Goal: Information Seeking & Learning: Understand process/instructions

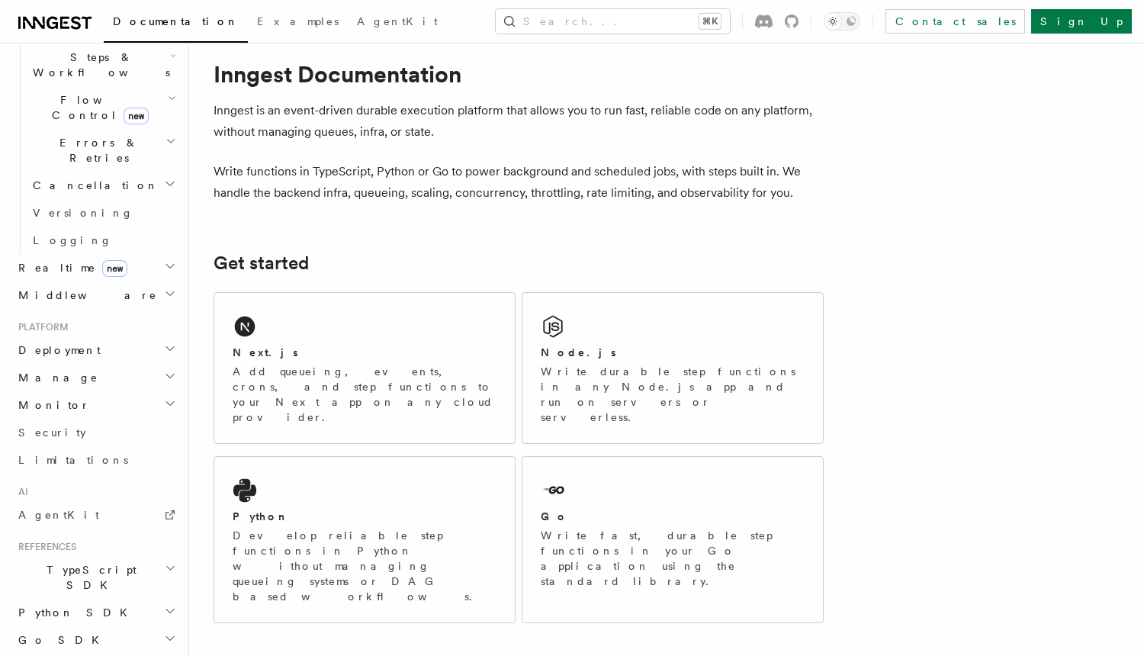
scroll to position [509, 0]
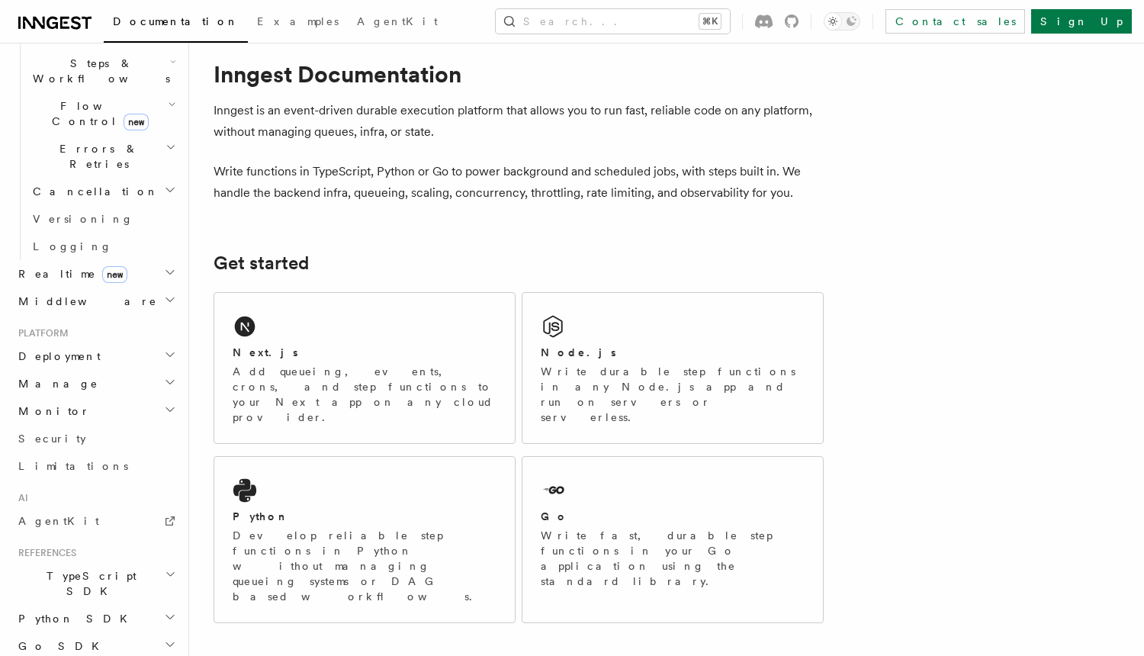
click at [161, 342] on h2 "Deployment" at bounding box center [95, 355] width 167 height 27
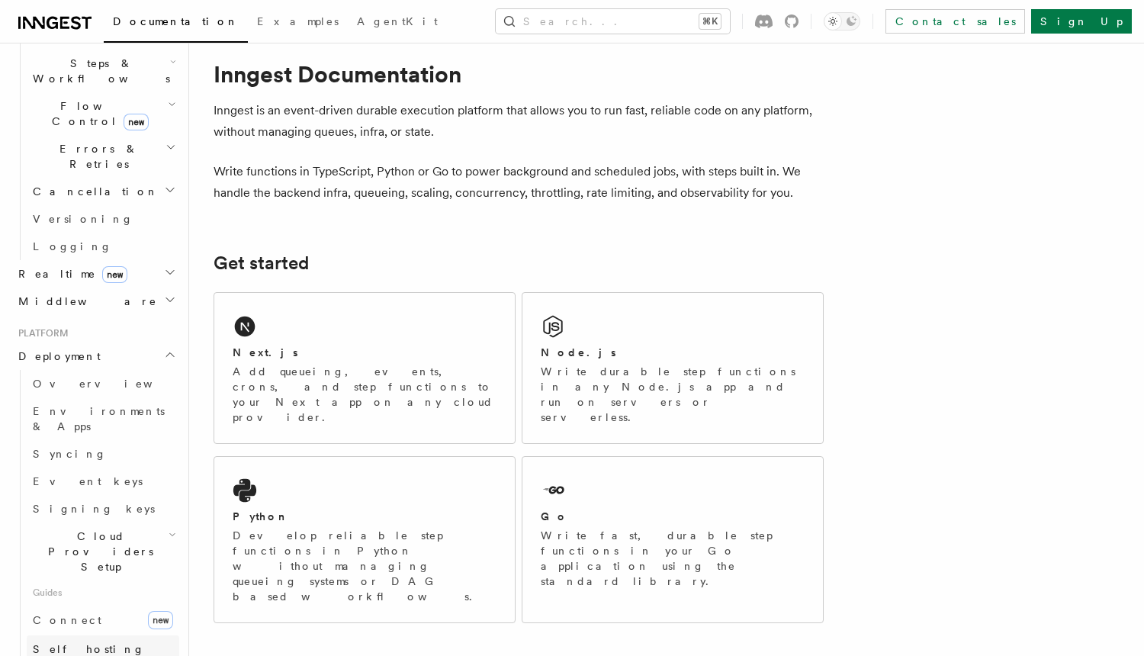
click at [87, 643] on span "Self hosting" at bounding box center [89, 649] width 112 height 12
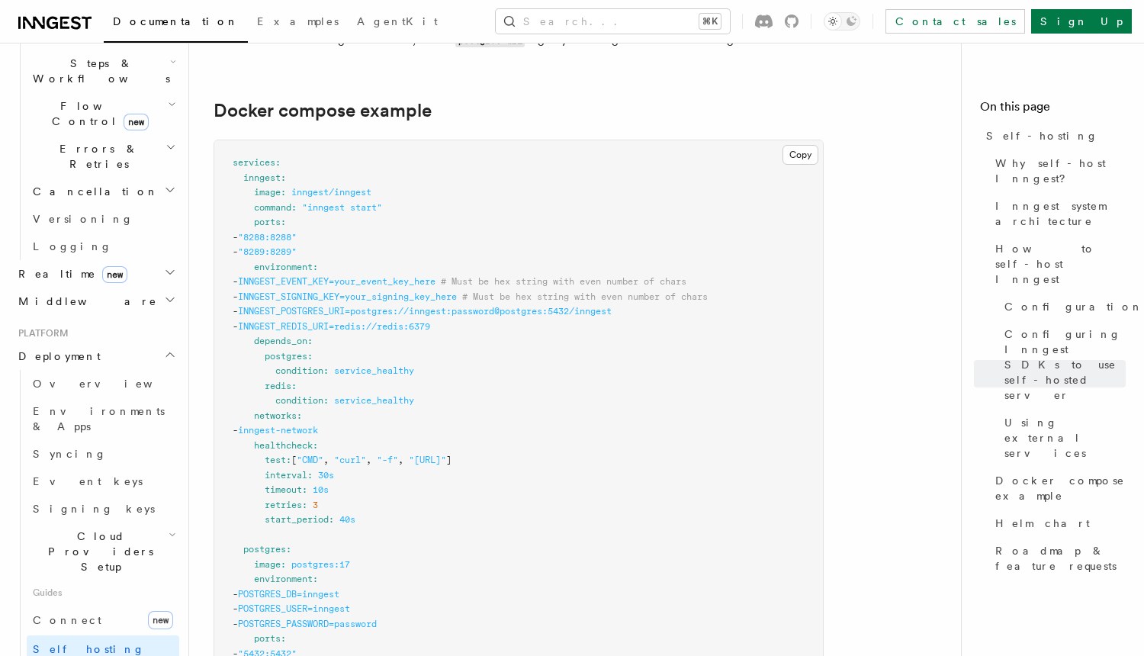
scroll to position [4058, 0]
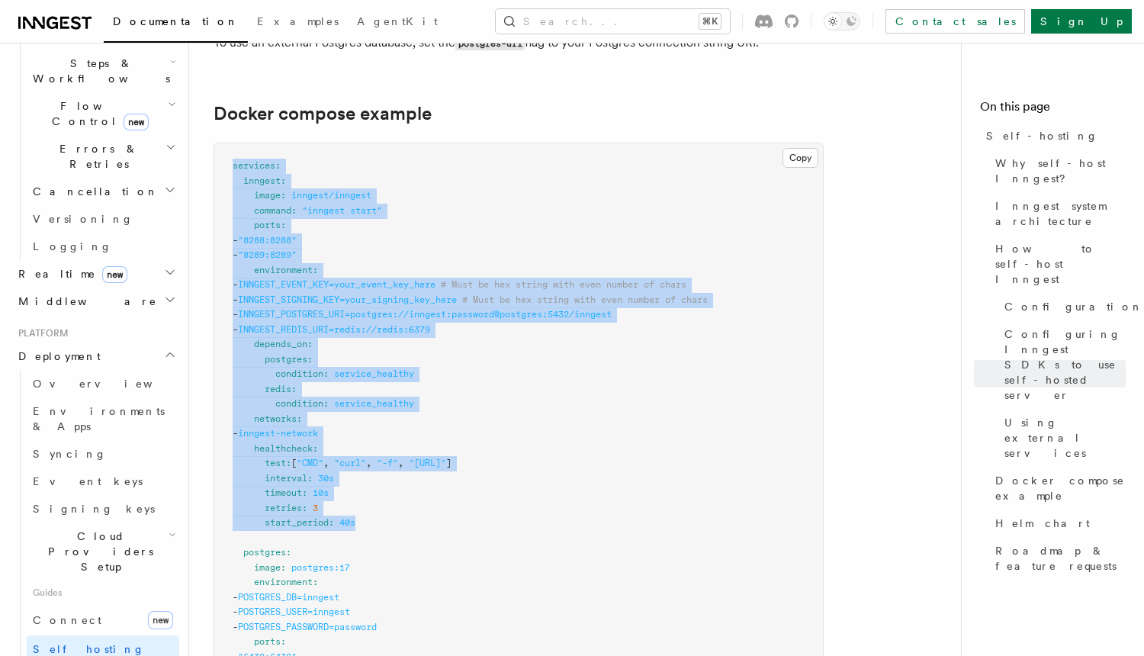
drag, startPoint x: 380, startPoint y: 490, endPoint x: 220, endPoint y: 130, distance: 393.6
click at [220, 143] on pre "services : inngest : image : inngest/inngest command : "inngest start" ports : …" at bounding box center [518, 649] width 608 height 1012
copy code "services : inngest : image : inngest/inngest command : "inngest start" ports : …"
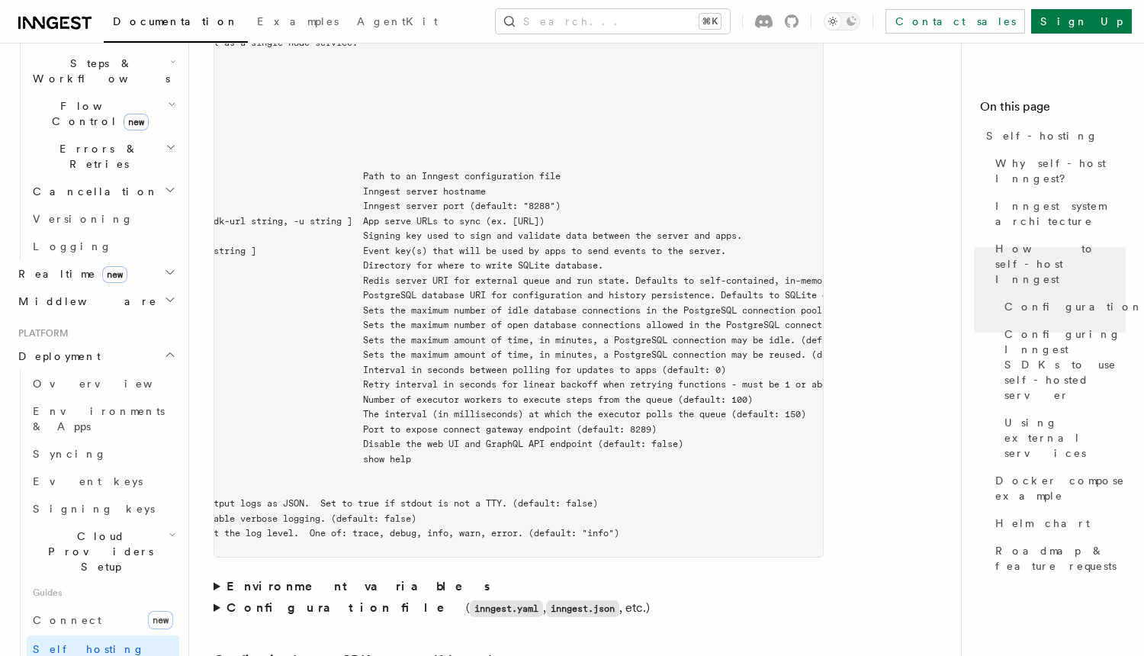
scroll to position [0, 0]
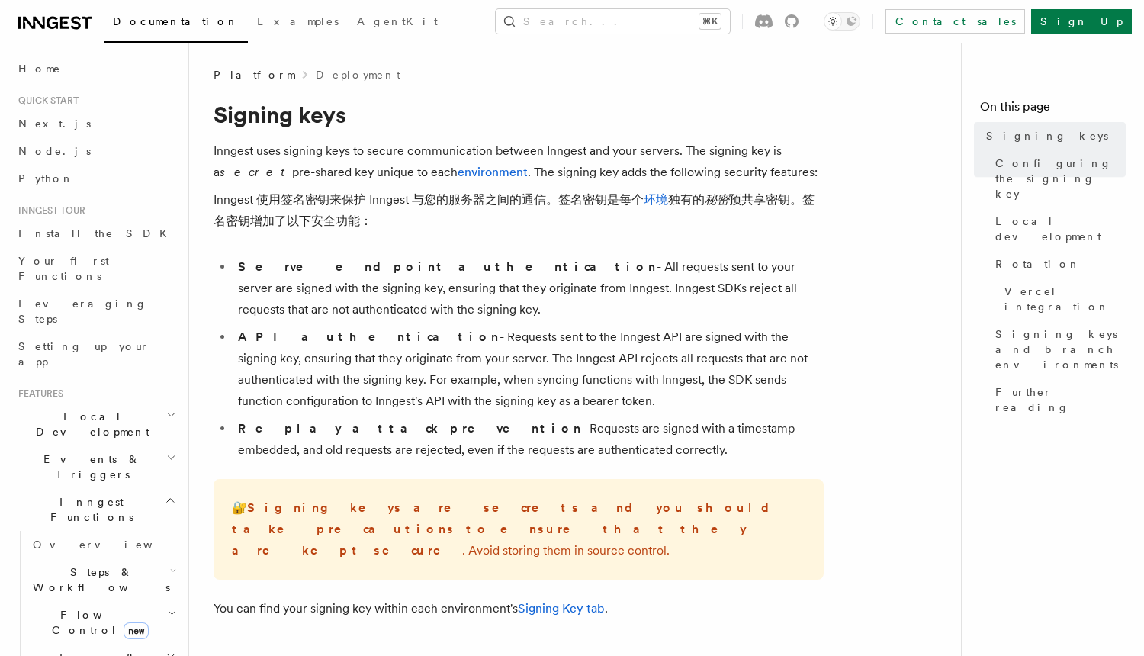
click at [459, 157] on p "Inngest uses signing keys to secure communication between Inngest and your serv…" at bounding box center [518, 189] width 610 height 98
click at [492, 268] on li "Serve endpoint authentication - All requests sent to your server are signed wit…" at bounding box center [528, 288] width 590 height 64
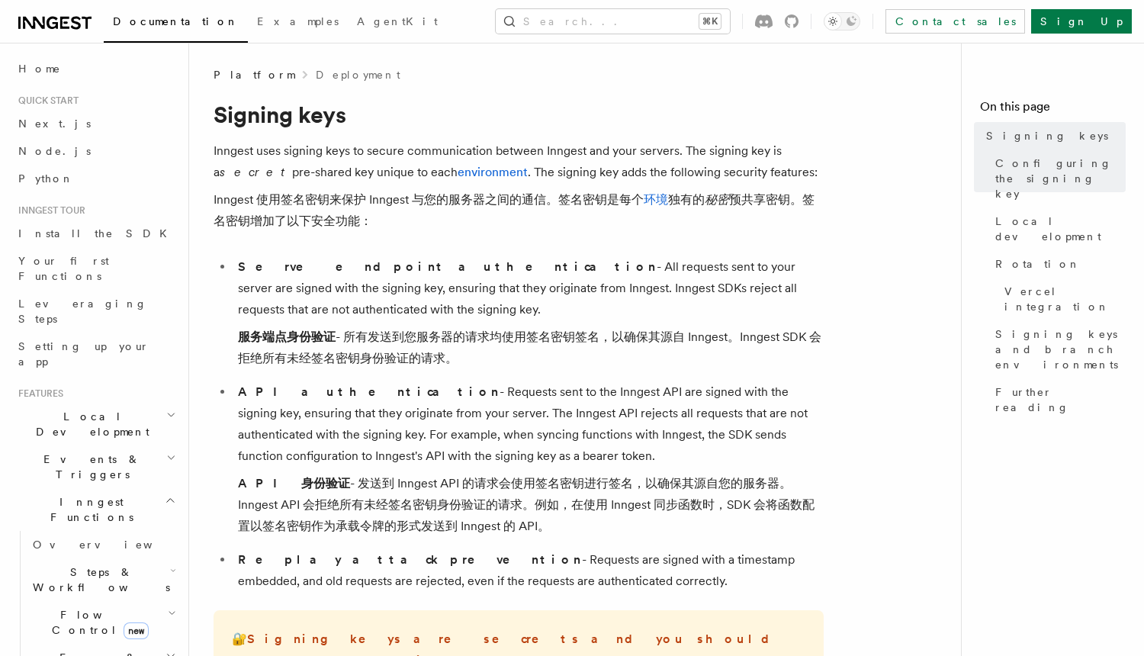
click at [484, 399] on li "API authentication - Requests sent to the Inngest API are signed with the signi…" at bounding box center [528, 462] width 590 height 162
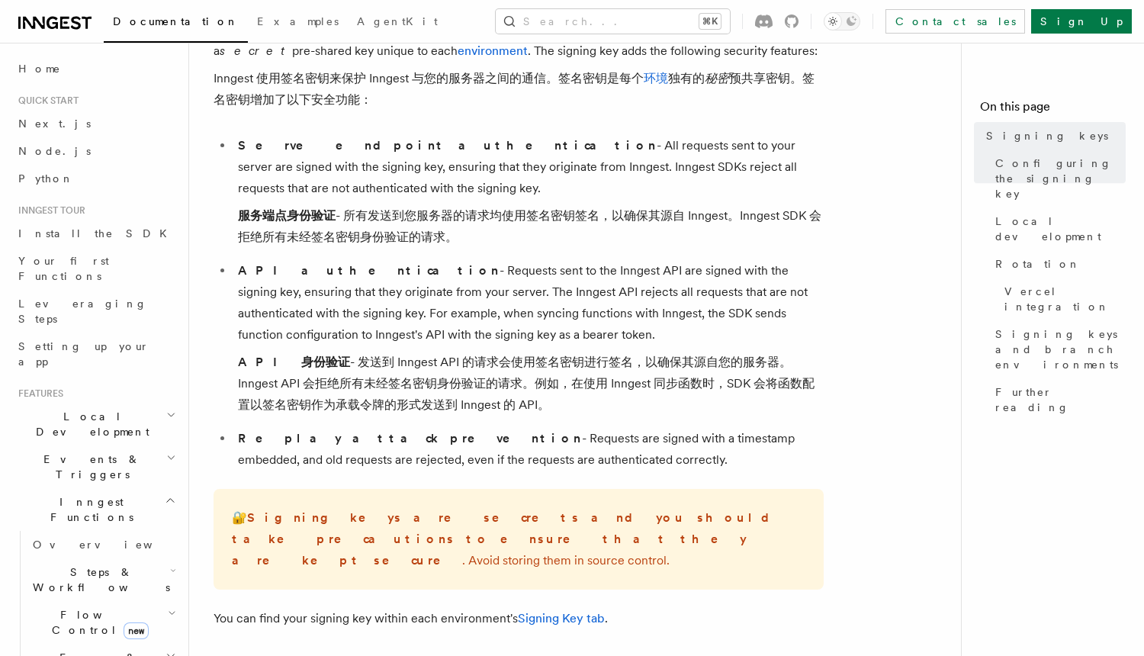
scroll to position [220, 0]
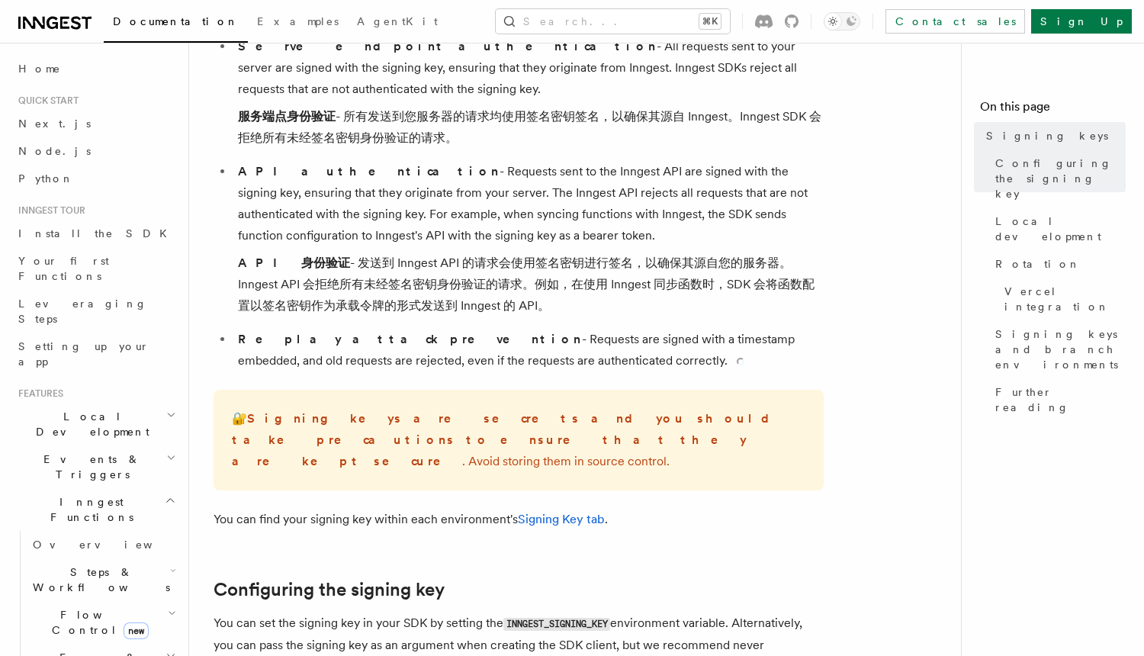
click at [457, 362] on li "Replay attack prevention - Requests are signed with a timestamp embedded, and o…" at bounding box center [528, 350] width 590 height 43
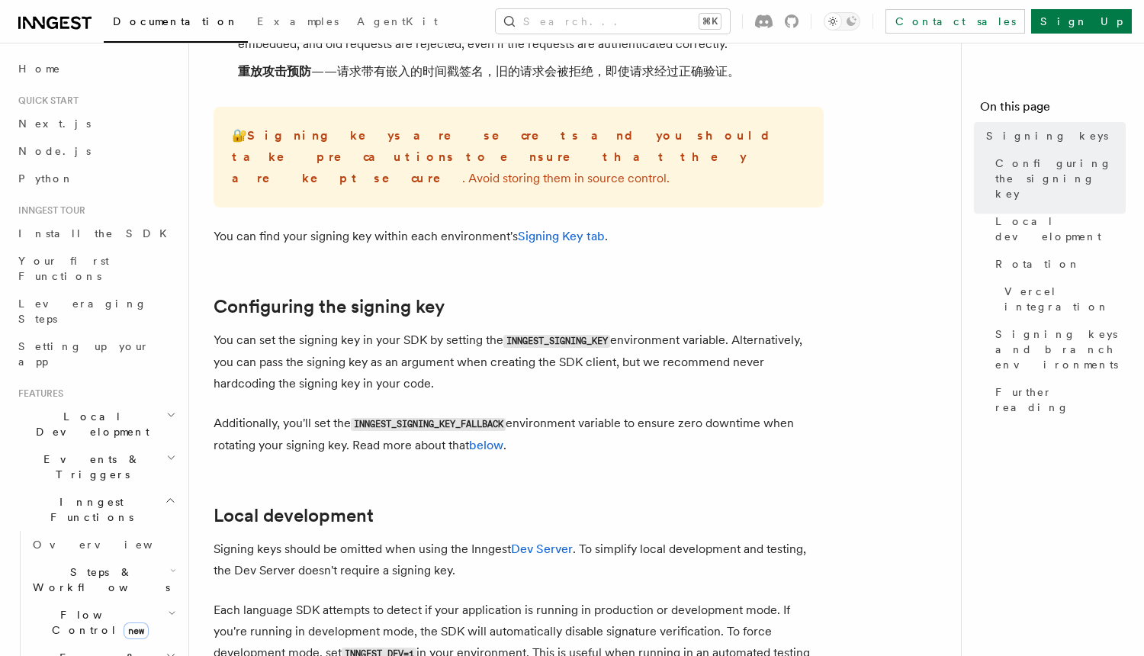
scroll to position [537, 0]
click at [546, 348] on p "You can set the signing key in your SDK by setting the INNGEST_SIGNING_KEY envi…" at bounding box center [518, 361] width 610 height 65
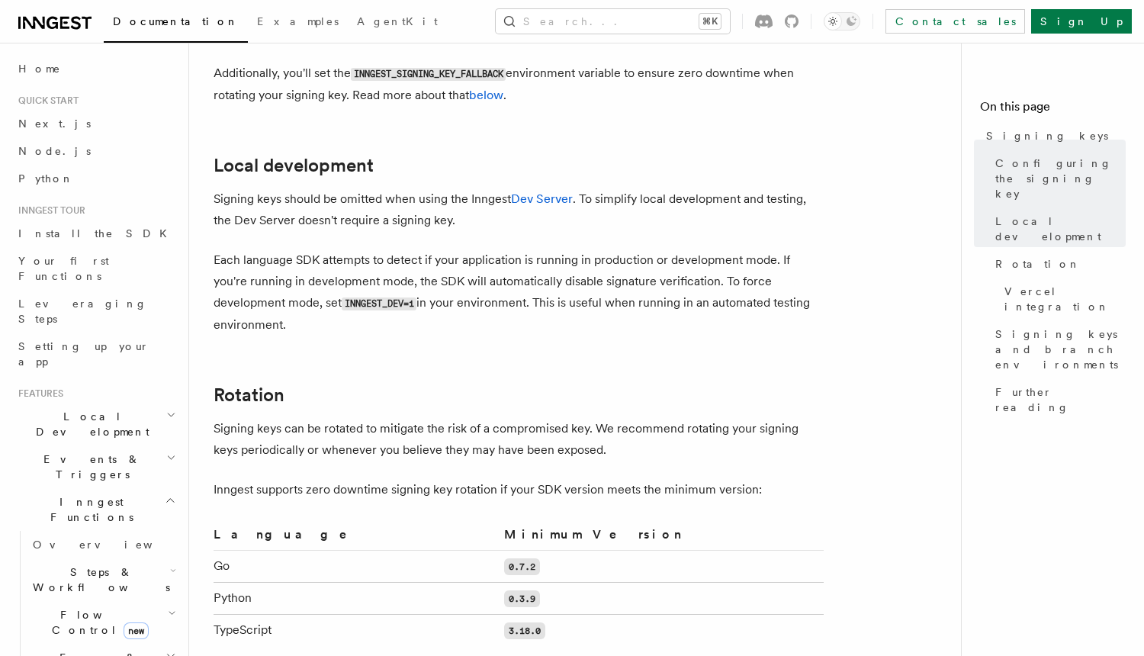
scroll to position [889, 0]
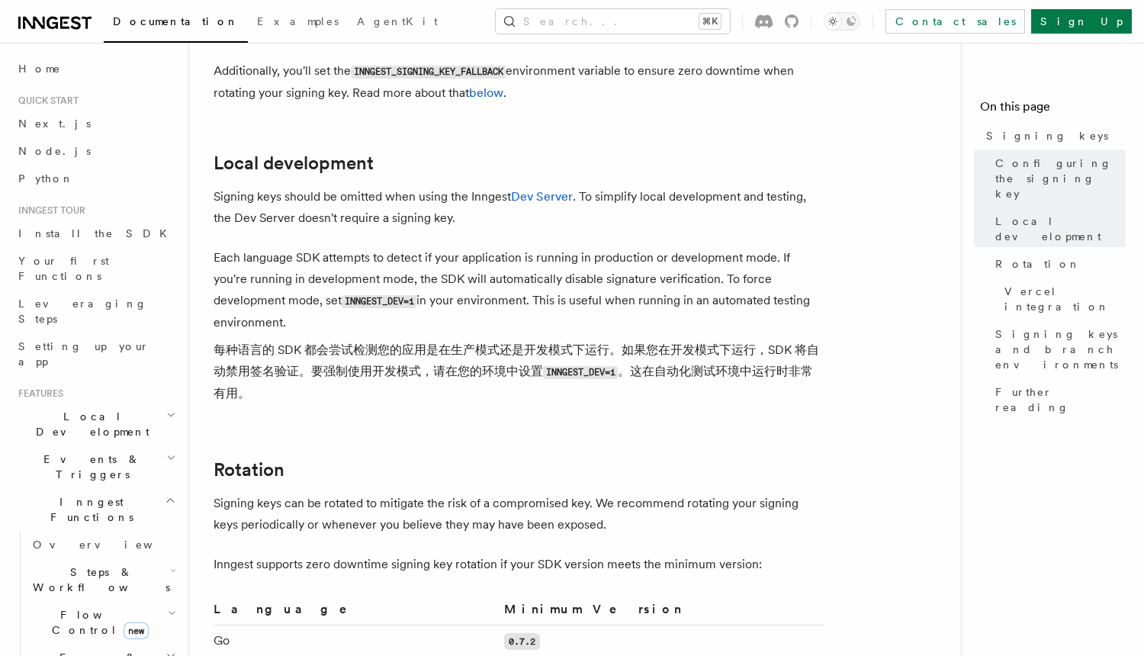
click at [496, 249] on p "Each language SDK attempts to detect if your application is running in producti…" at bounding box center [518, 328] width 610 height 163
click at [436, 186] on p "Signing keys should be omitted when using the Inngest Dev Server . To simplify …" at bounding box center [518, 207] width 610 height 43
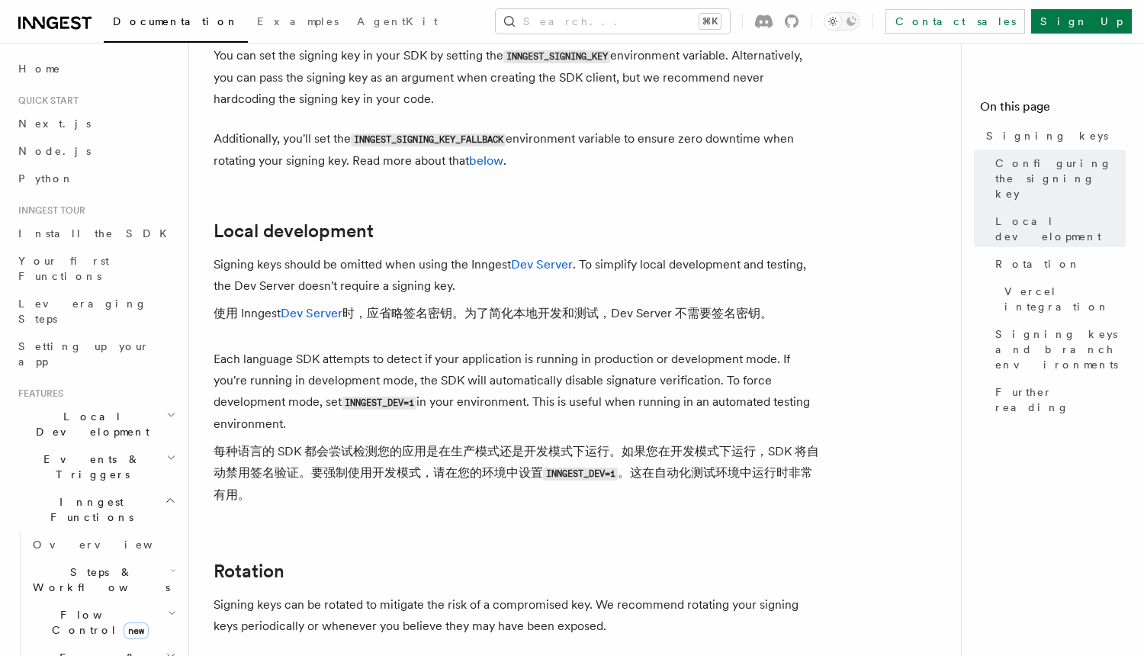
scroll to position [810, 0]
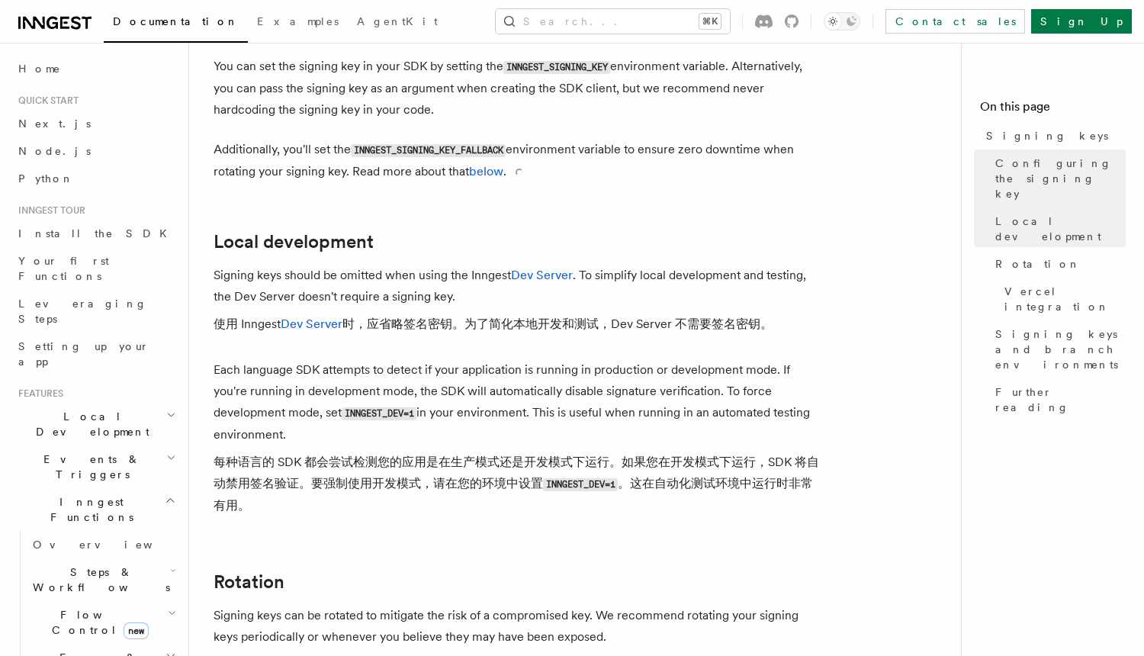
click at [581, 139] on p "Additionally, you'll set the INNGEST_SIGNING_KEY_FALLBACK environment variable …" at bounding box center [518, 160] width 610 height 43
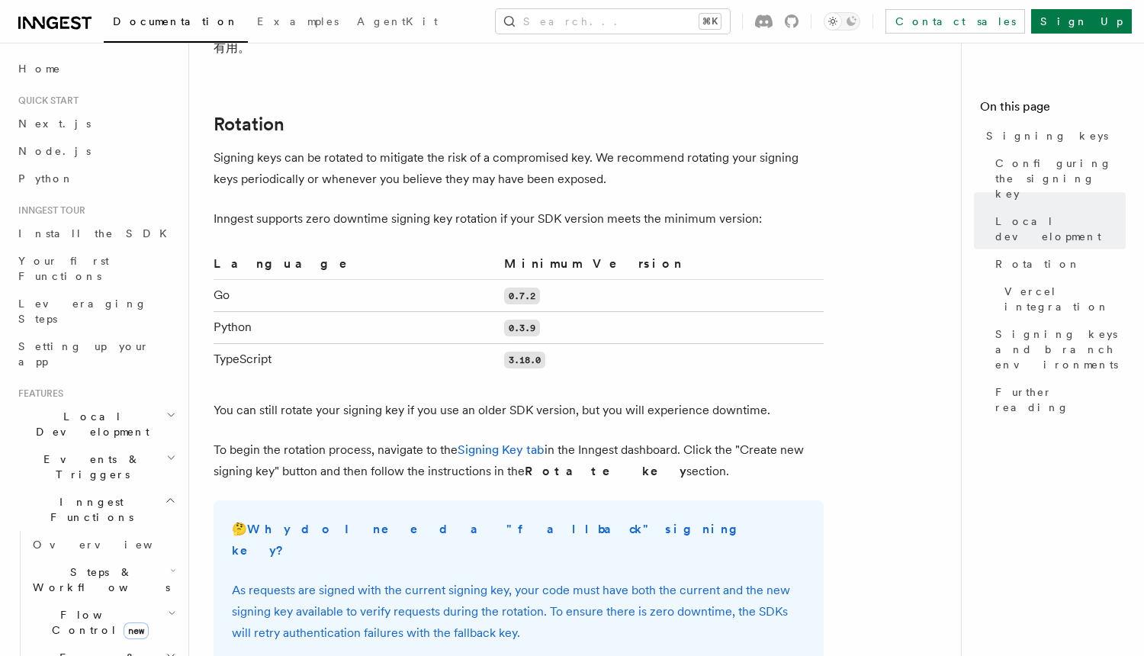
scroll to position [1343, 0]
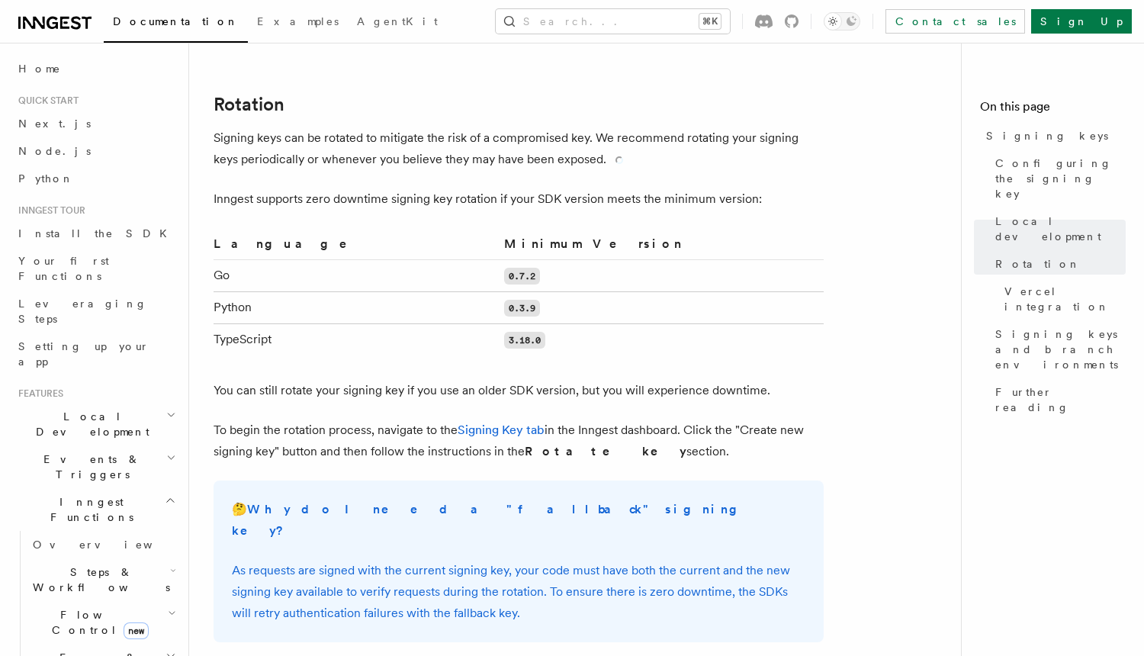
click at [568, 127] on p "Signing keys can be rotated to mitigate the risk of a compromised key. We recom…" at bounding box center [518, 148] width 610 height 43
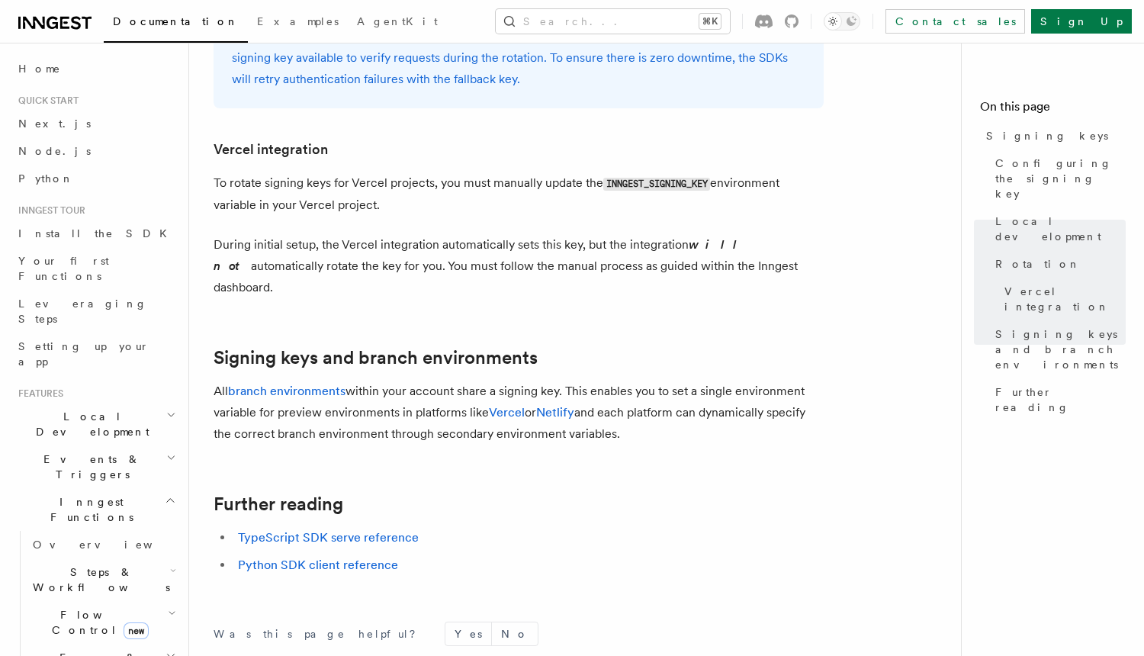
scroll to position [1933, 0]
click at [406, 529] on link "TypeScript SDK serve reference" at bounding box center [328, 536] width 181 height 14
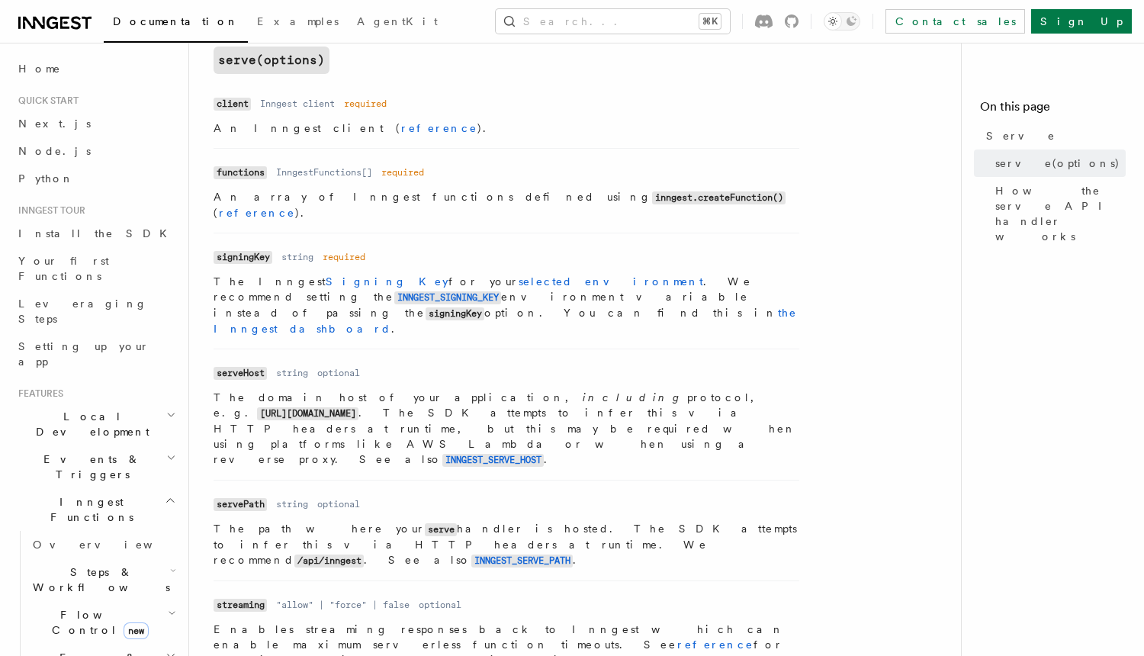
scroll to position [611, 0]
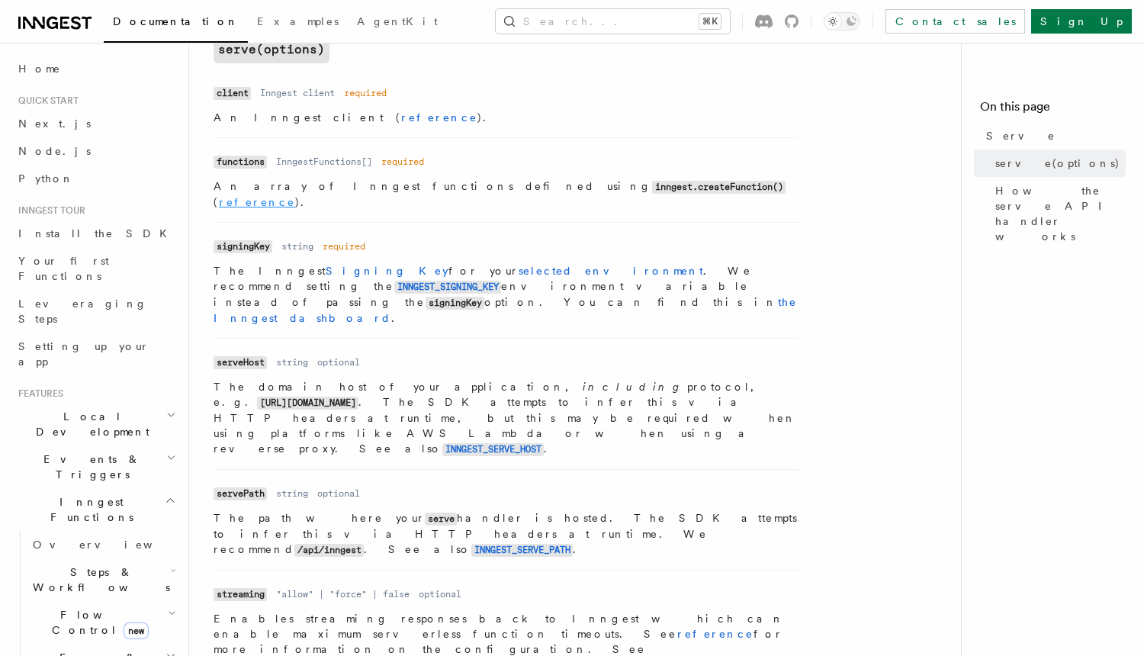
click at [295, 196] on link "reference" at bounding box center [257, 202] width 76 height 12
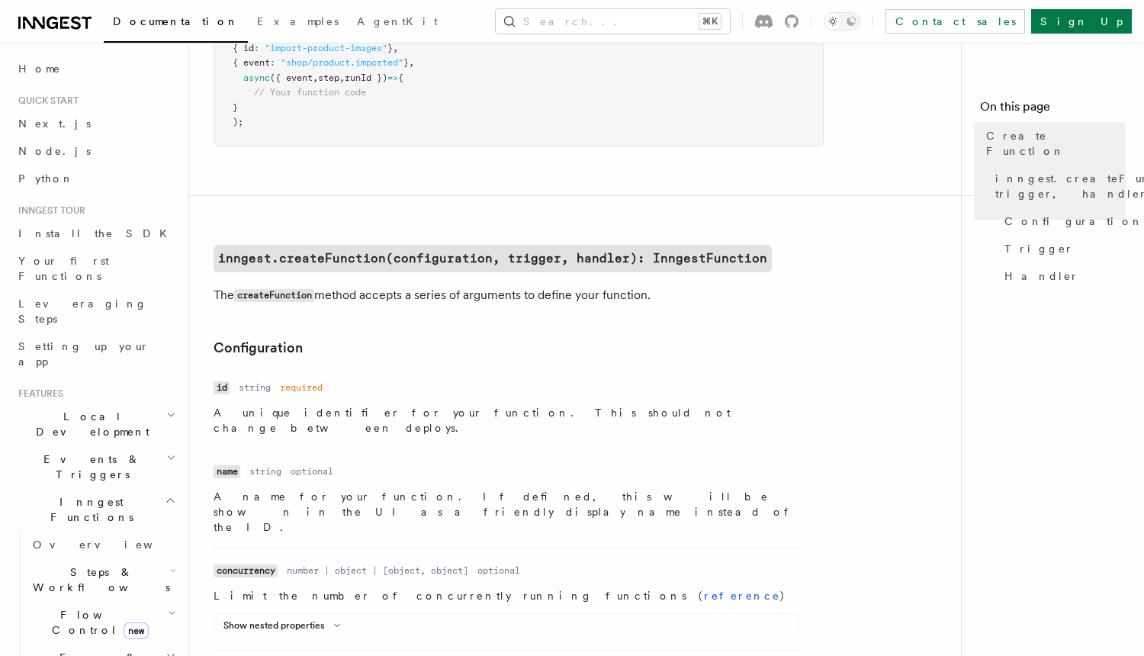
scroll to position [209, 0]
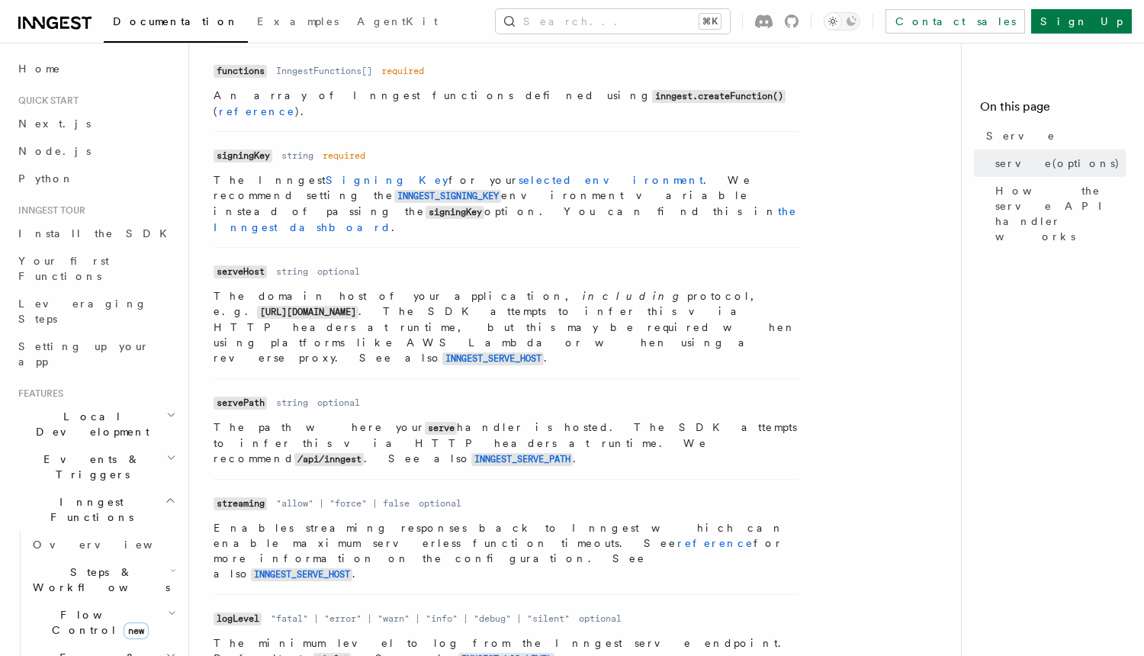
scroll to position [679, 0]
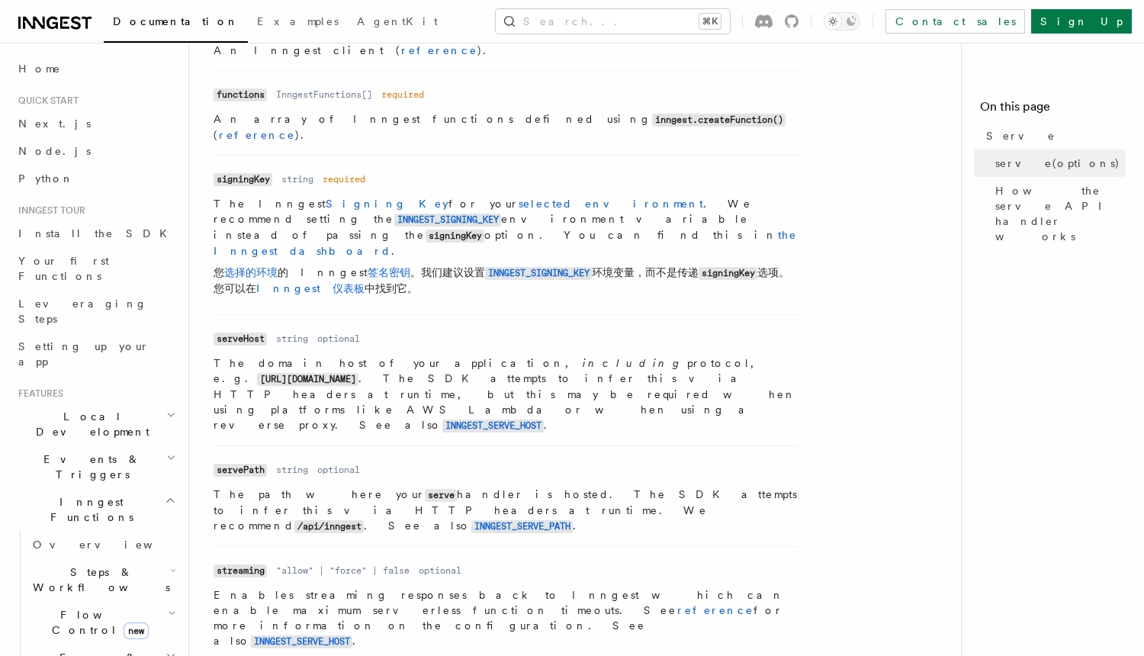
click at [346, 212] on p "The Inngest Signing Key for your selected environment . We recommend setting th…" at bounding box center [506, 249] width 586 height 106
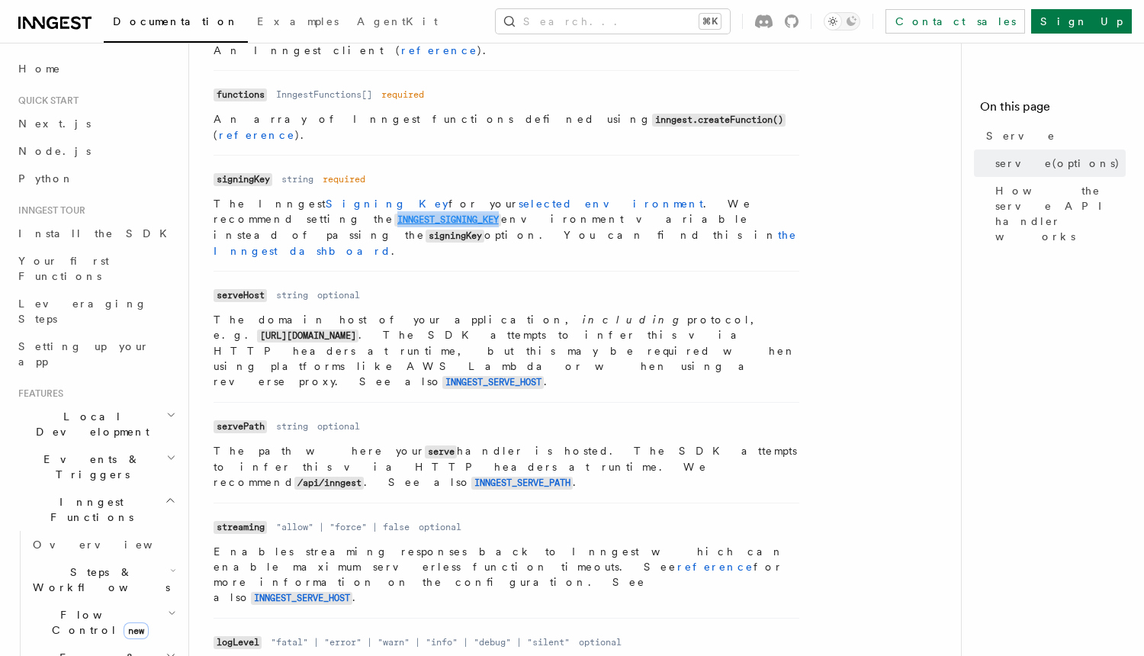
drag, startPoint x: 720, startPoint y: 190, endPoint x: 614, endPoint y: 189, distance: 106.0
click at [614, 196] on p "The Inngest Signing Key for your selected environment . We recommend setting th…" at bounding box center [506, 227] width 586 height 63
copy code "INNGEST_SIGNING_KEY"
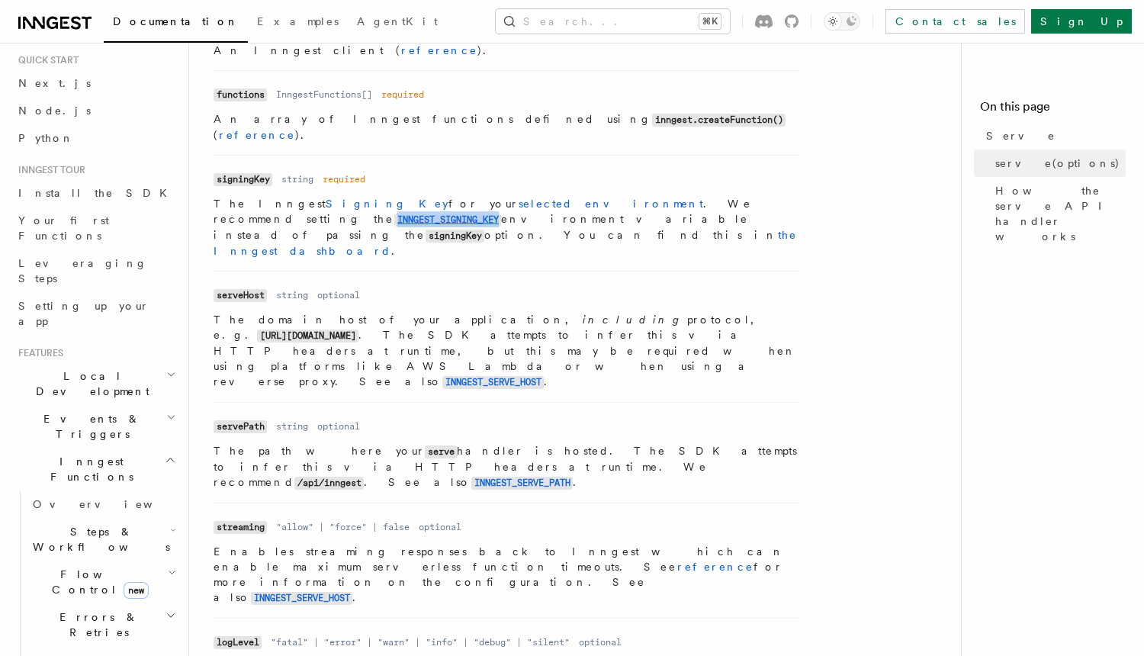
click at [101, 368] on span "Local Development" at bounding box center [89, 383] width 154 height 30
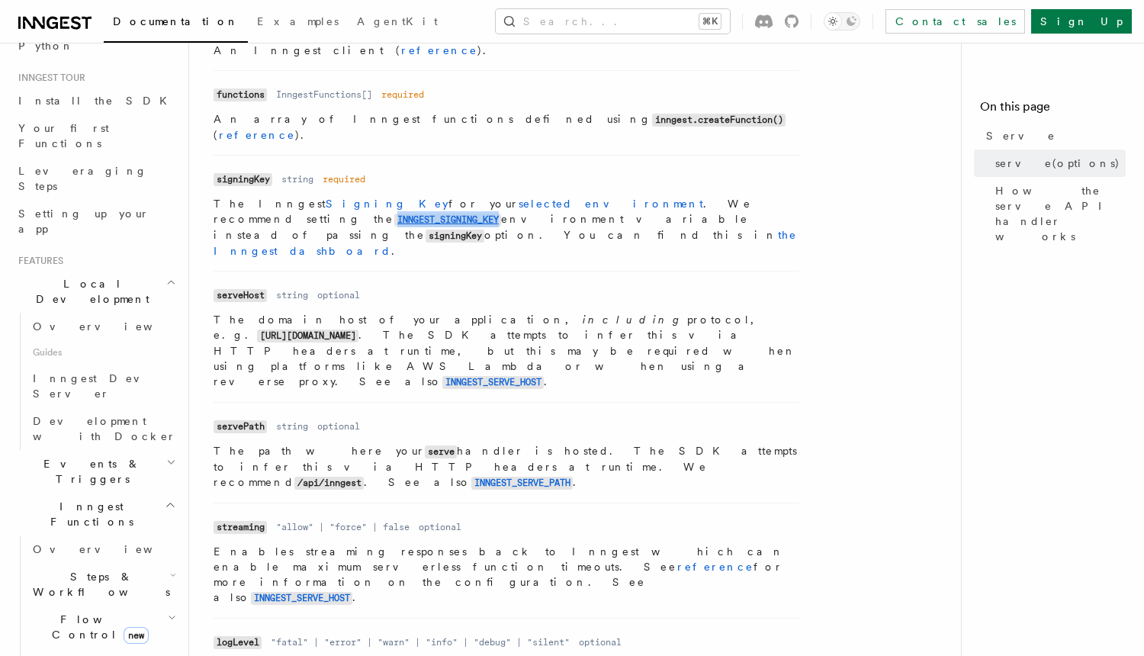
scroll to position [134, 0]
click at [107, 413] on span "Development with Docker" at bounding box center [104, 426] width 143 height 27
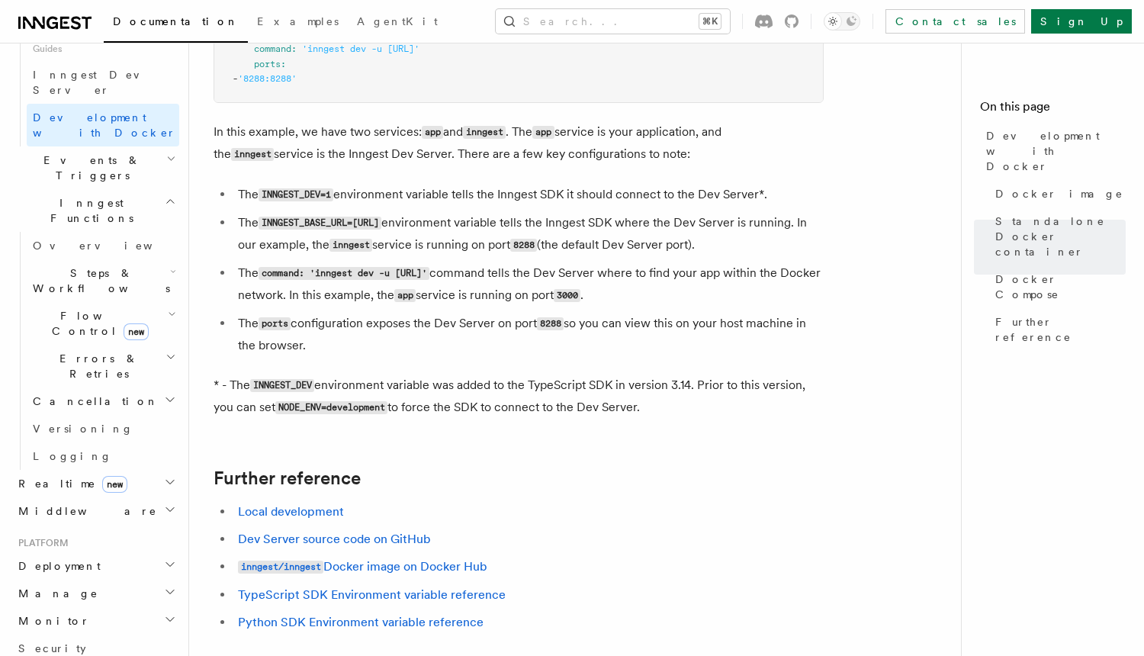
scroll to position [1308, 0]
click at [368, 388] on p "* - The INNGEST_DEV environment variable was added to the TypeScript SDK in ver…" at bounding box center [518, 395] width 610 height 44
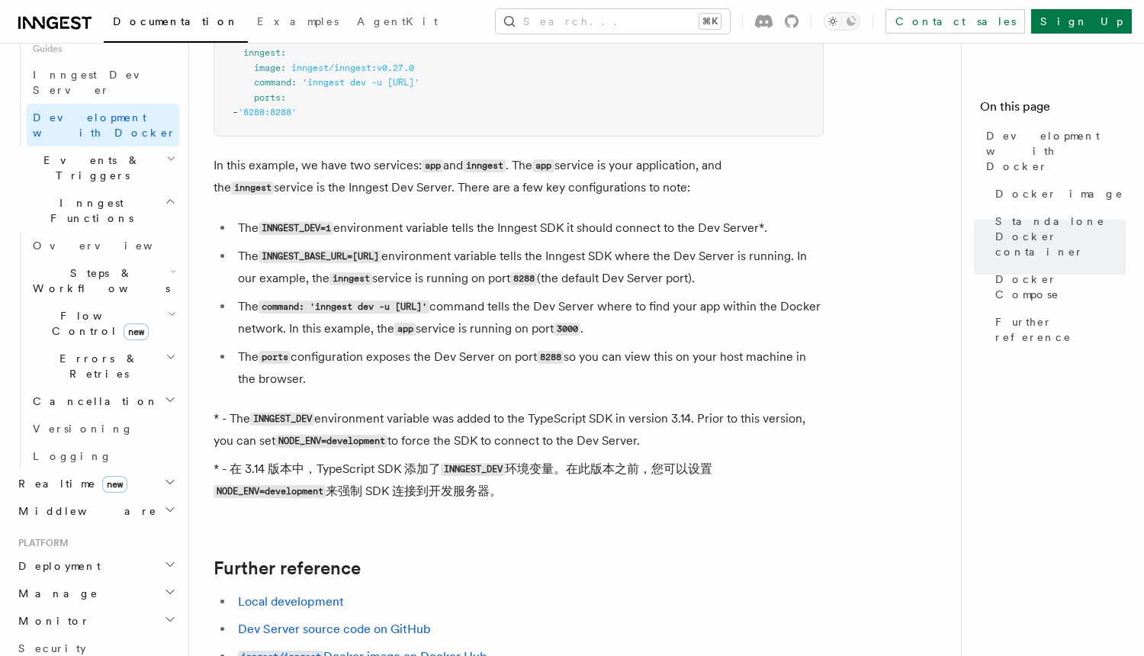
scroll to position [1272, 0]
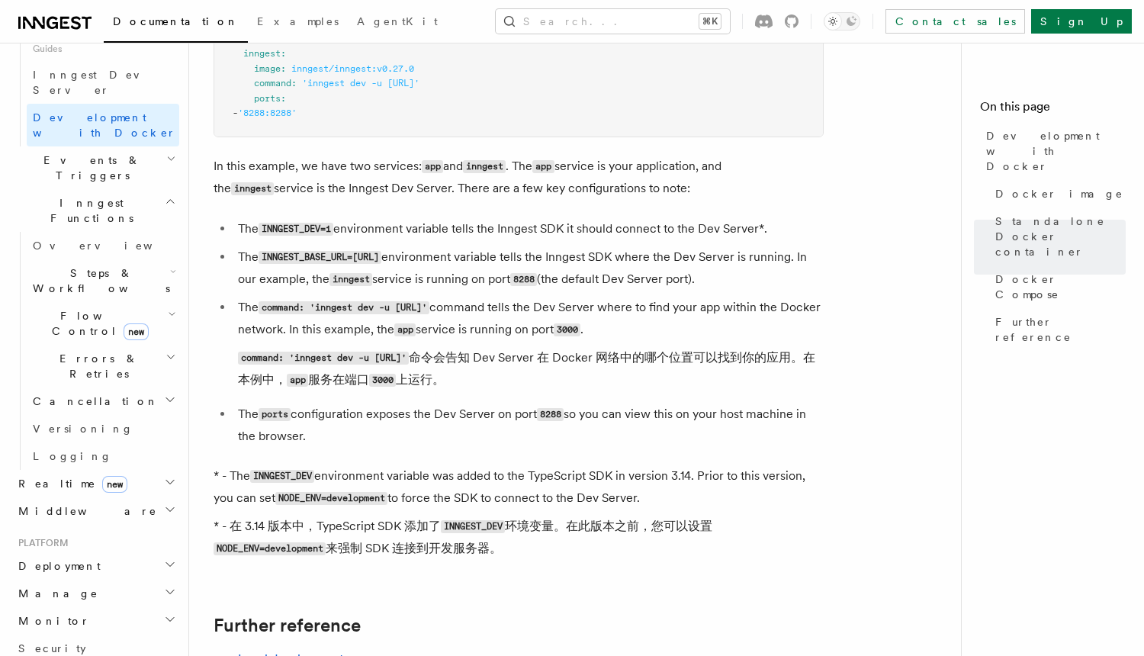
click at [400, 341] on li "The command: 'inngest dev -u http://app:3000/api/inngest' command tells the Dev…" at bounding box center [528, 347] width 590 height 101
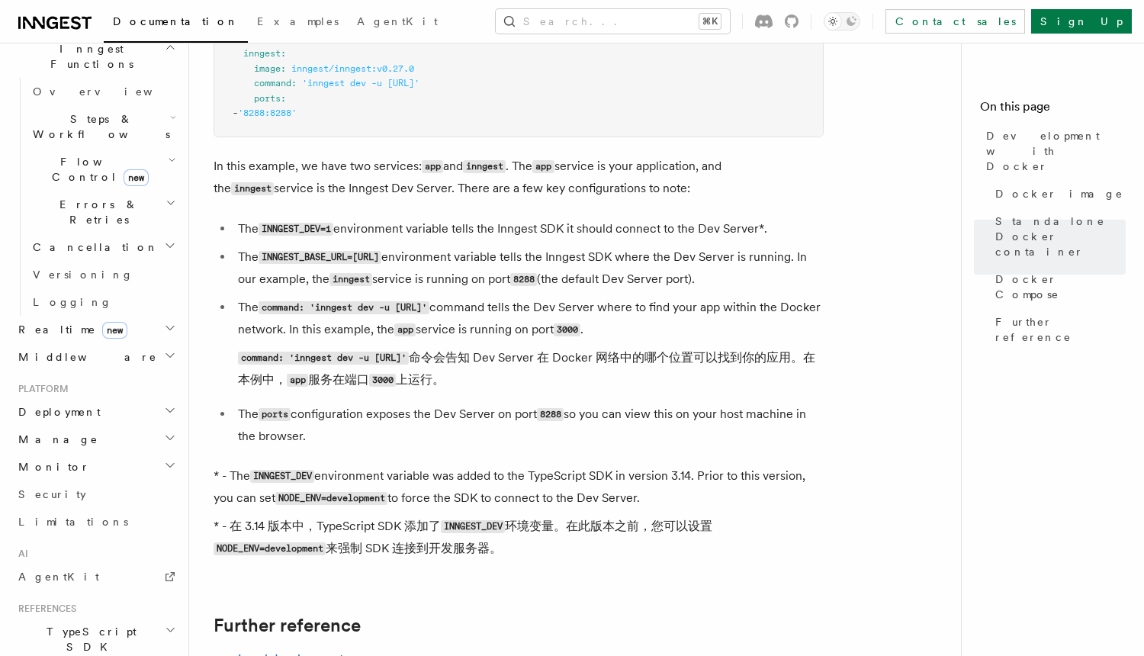
scroll to position [598, 0]
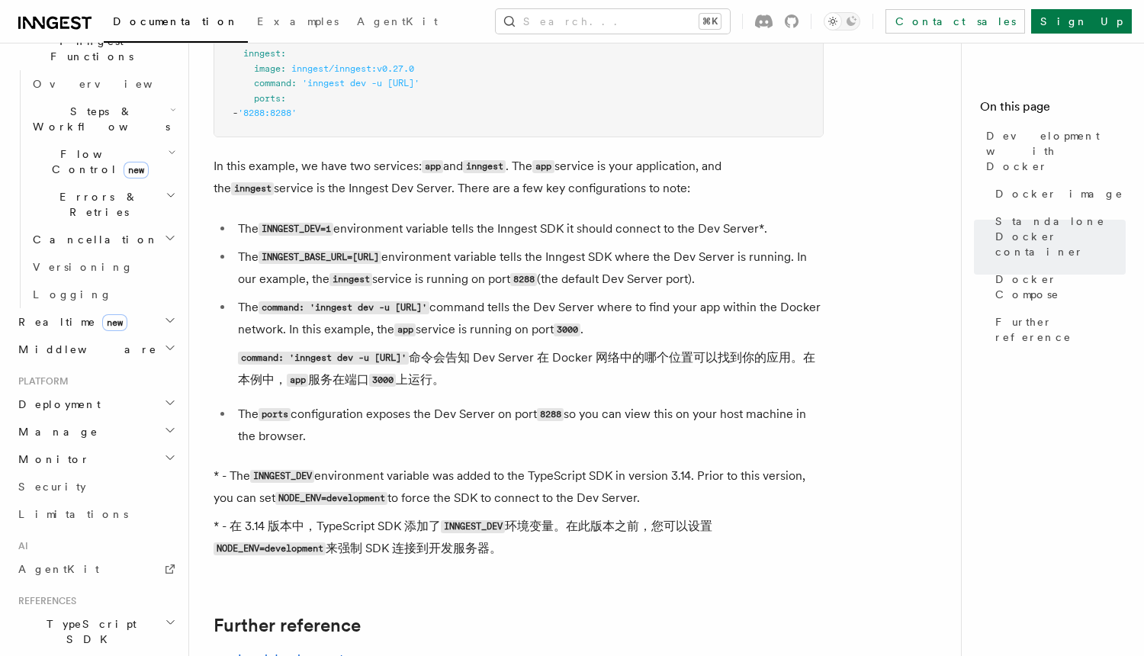
click at [152, 390] on h2 "Deployment" at bounding box center [95, 403] width 167 height 27
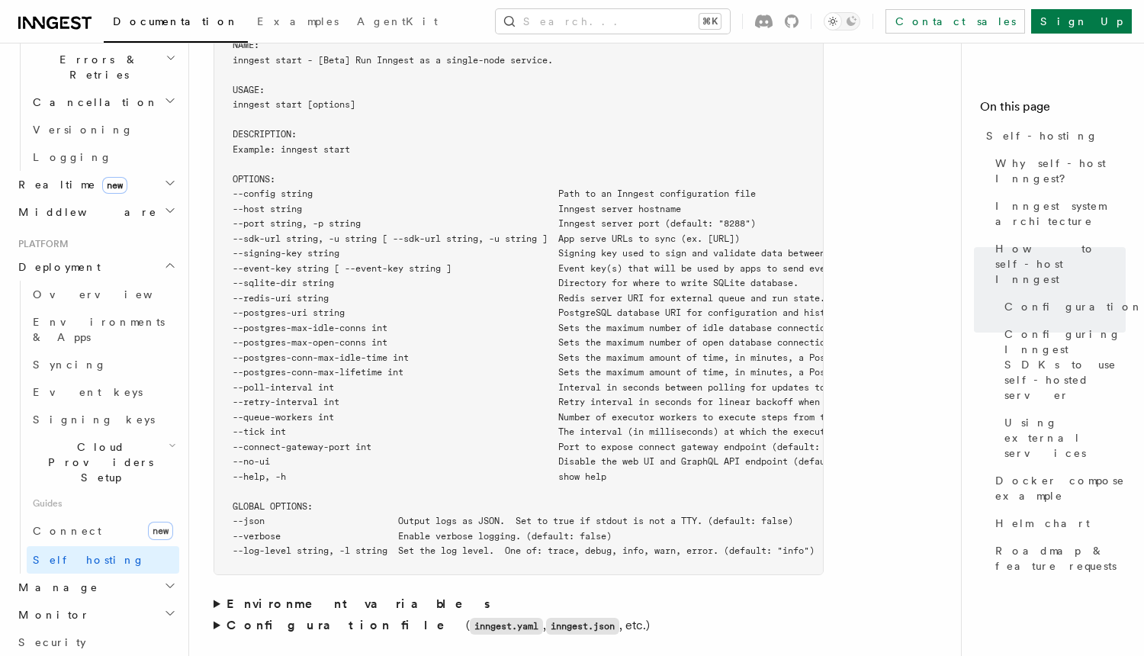
click at [305, 596] on strong "Environment variables" at bounding box center [359, 603] width 266 height 14
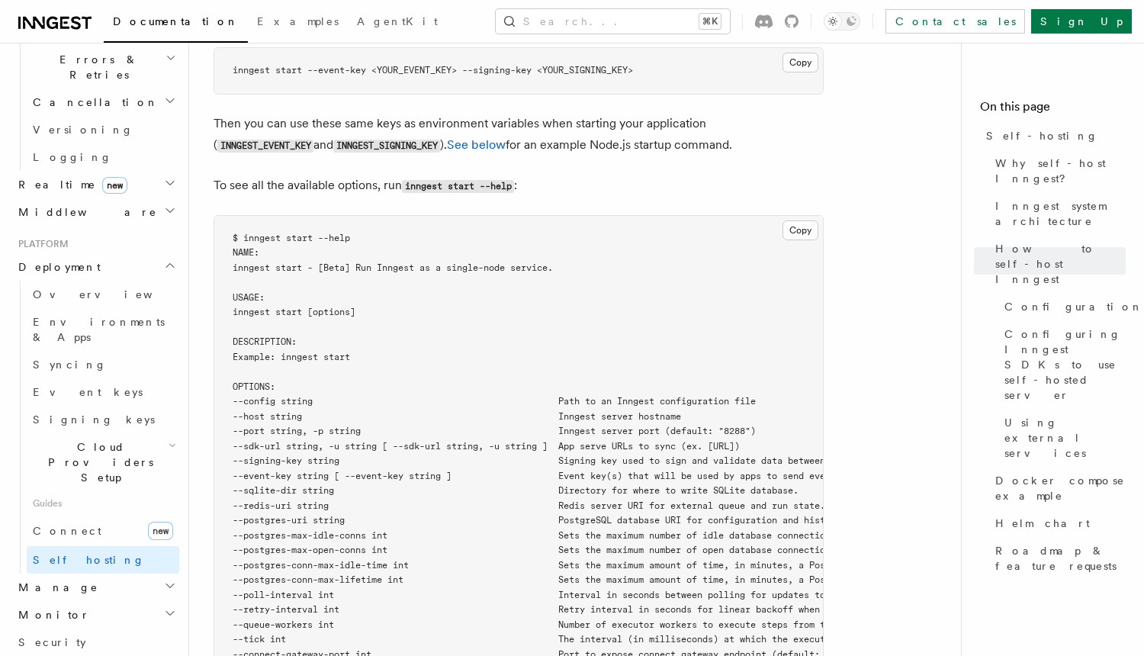
scroll to position [2488, 0]
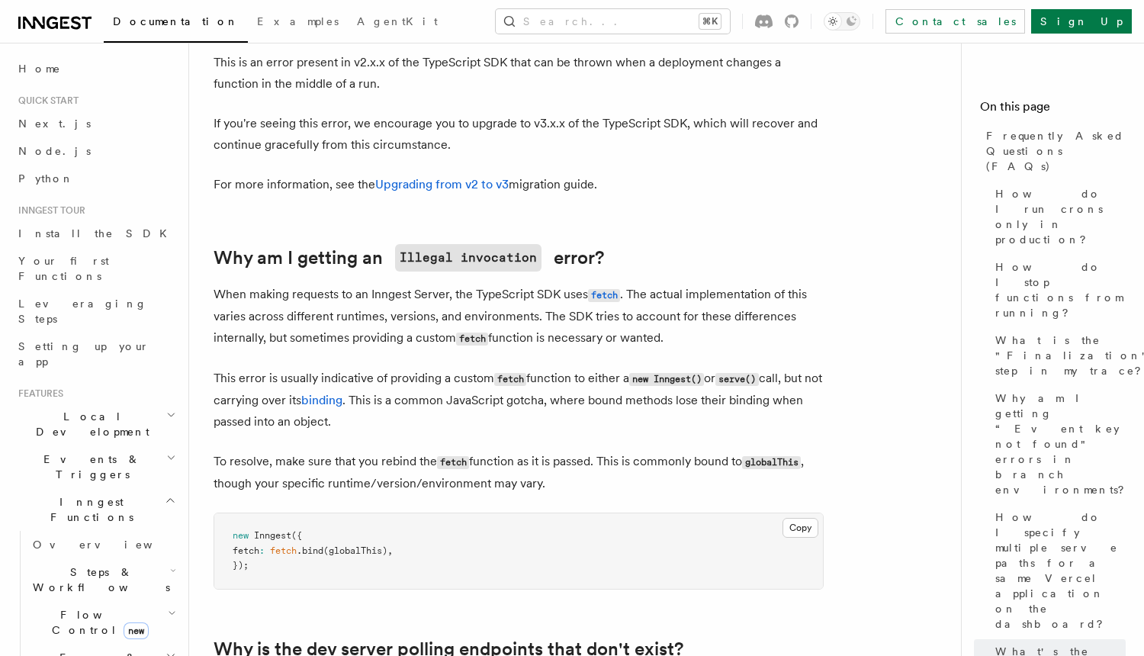
scroll to position [2395, 0]
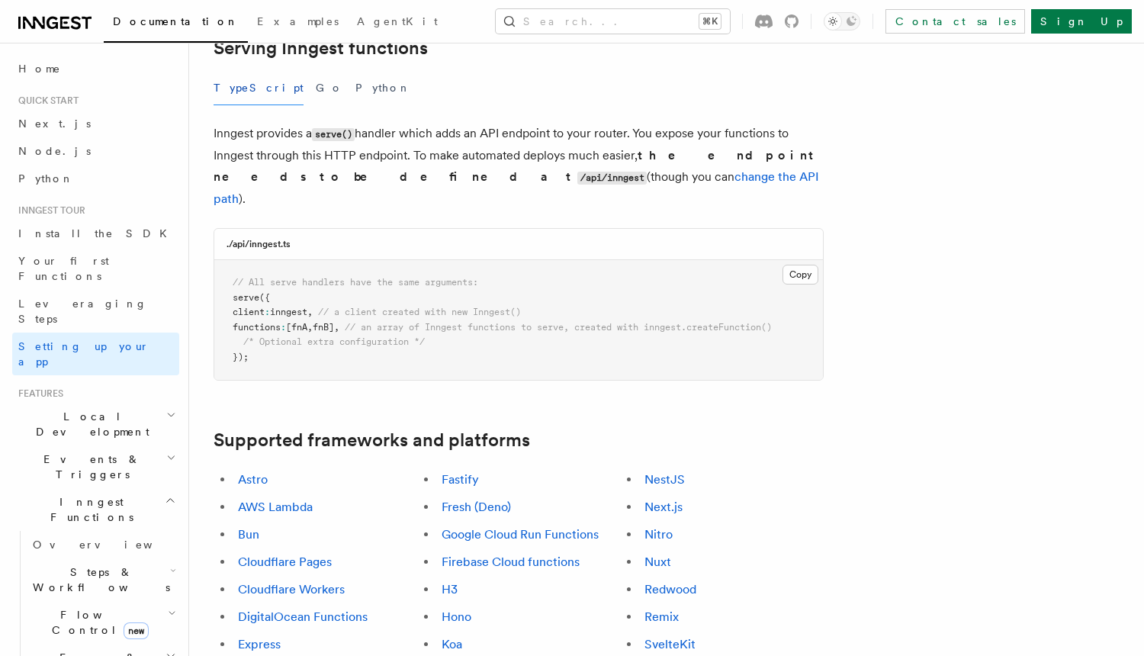
scroll to position [589, 0]
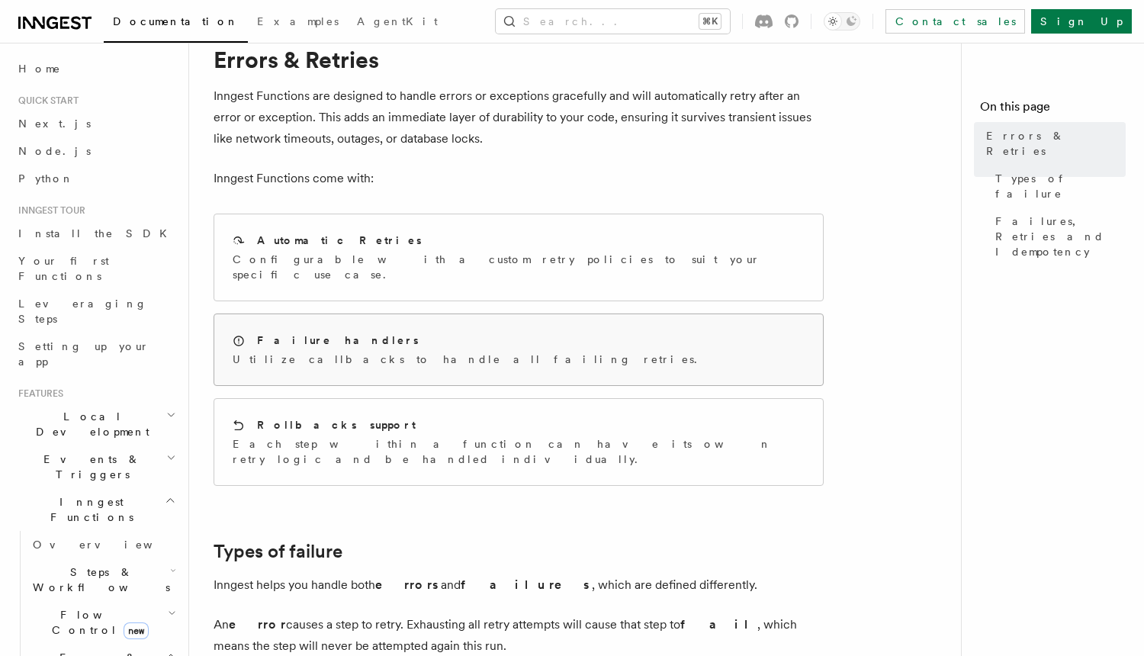
click at [409, 314] on div "Failure handlers Utilize callbacks to handle all failing retries." at bounding box center [518, 349] width 608 height 71
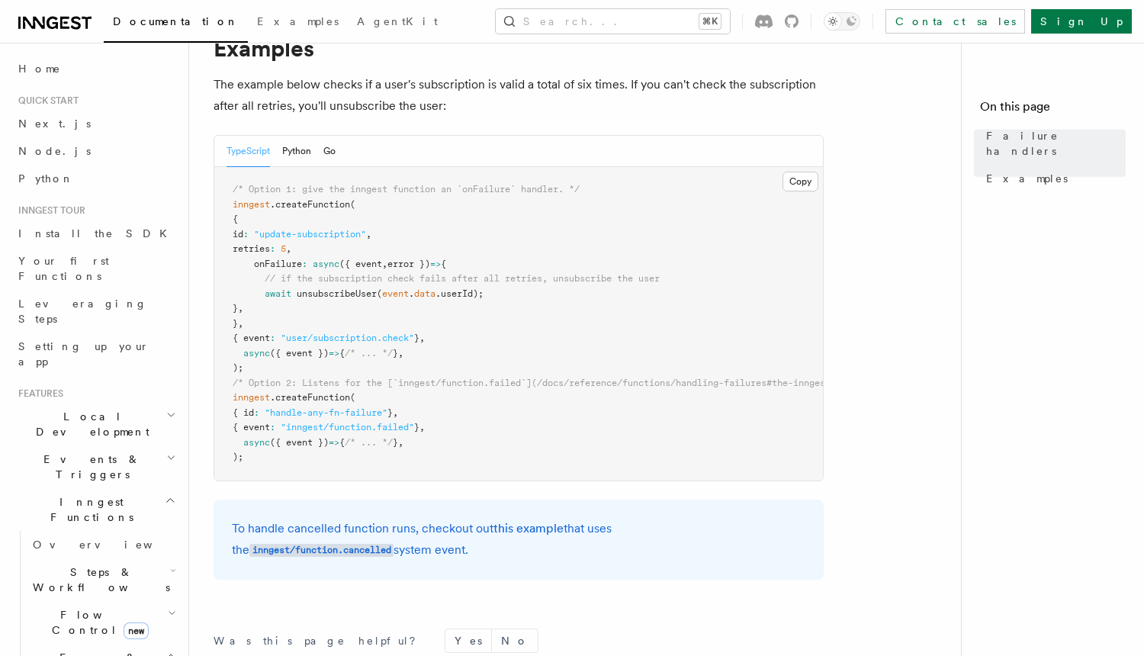
scroll to position [250, 0]
